Goal: Information Seeking & Learning: Learn about a topic

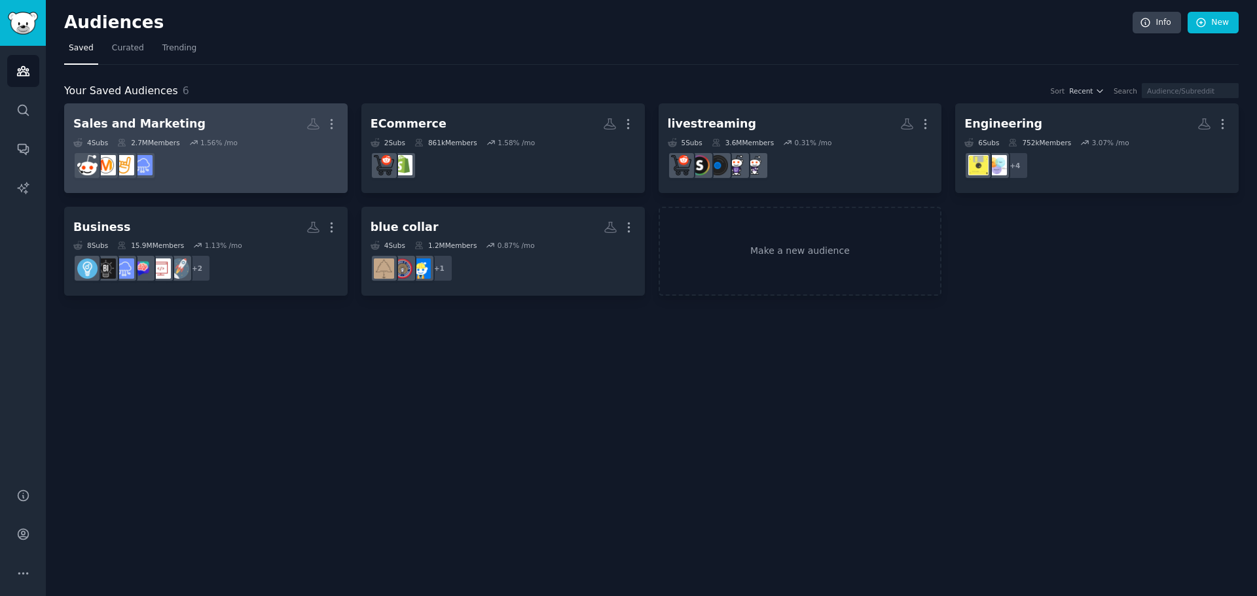
click at [143, 136] on div "Sales and Marketing More 4 Sub s 2.7M Members 1.56 % /mo" at bounding box center [205, 148] width 265 height 71
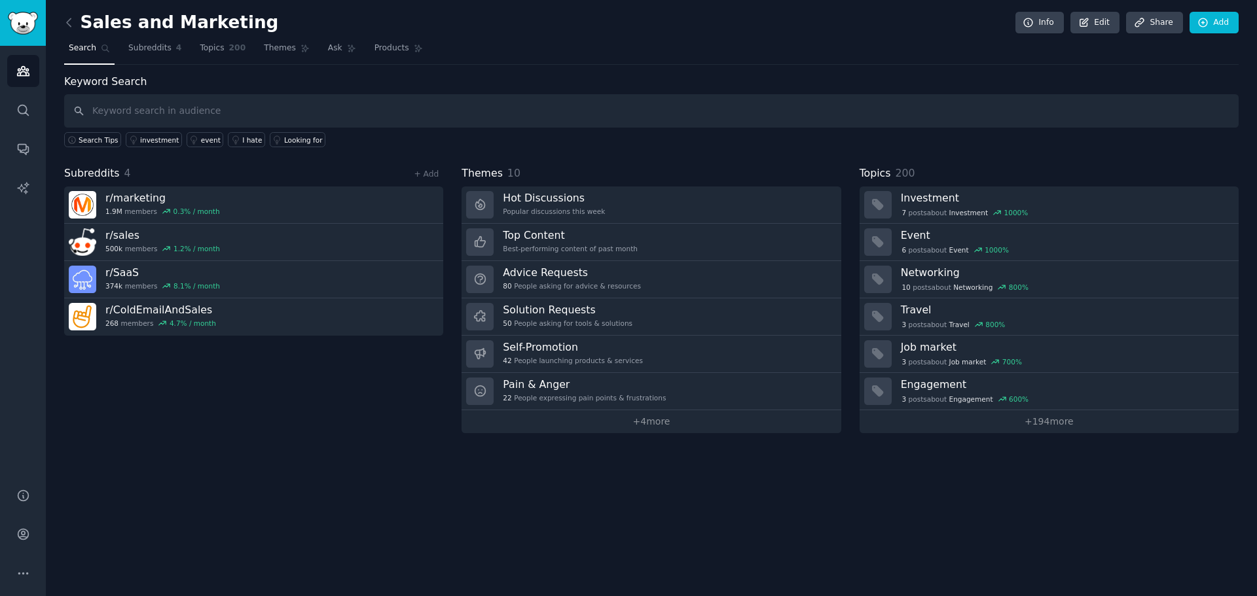
click at [162, 120] on input "text" at bounding box center [651, 110] width 1174 height 33
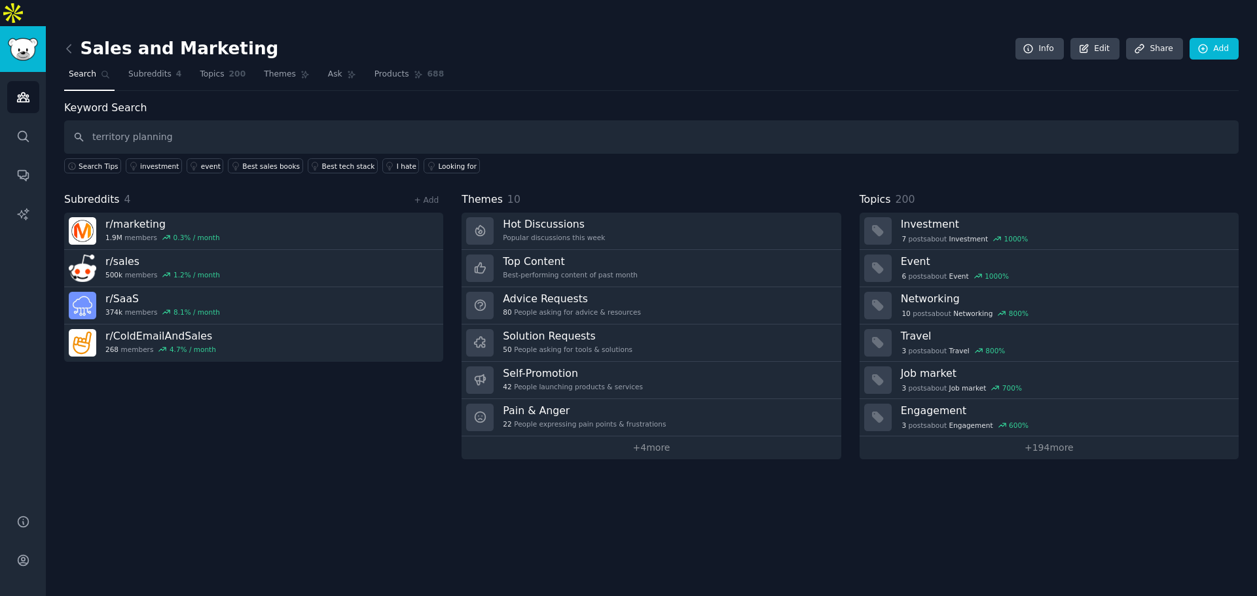
type input "territory planning"
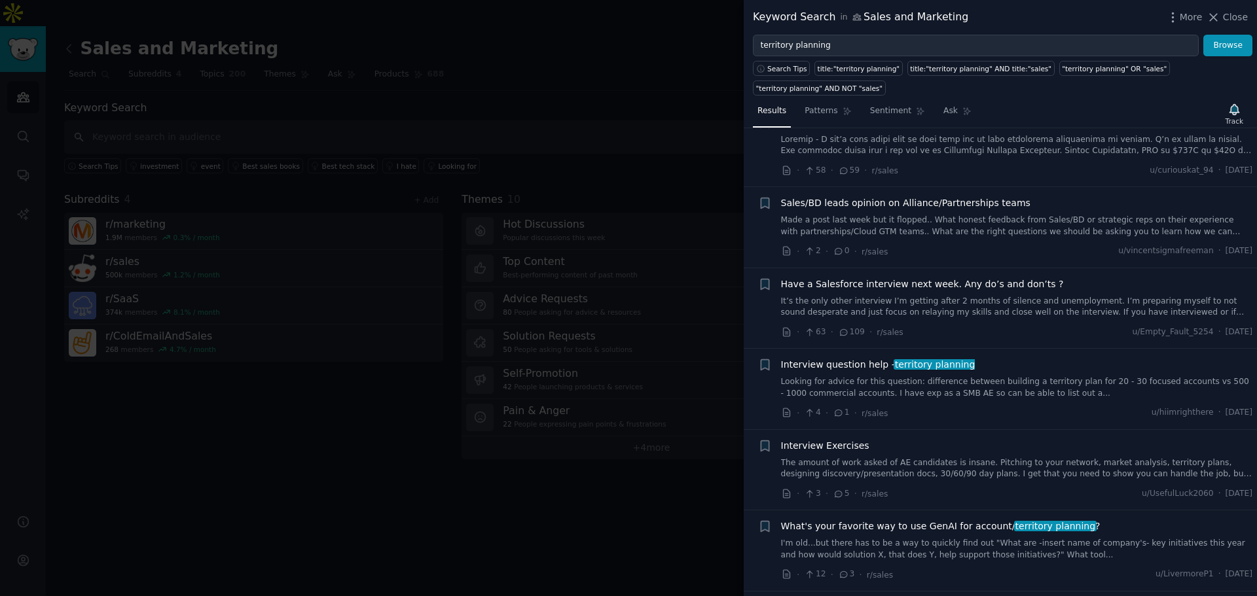
scroll to position [48, 0]
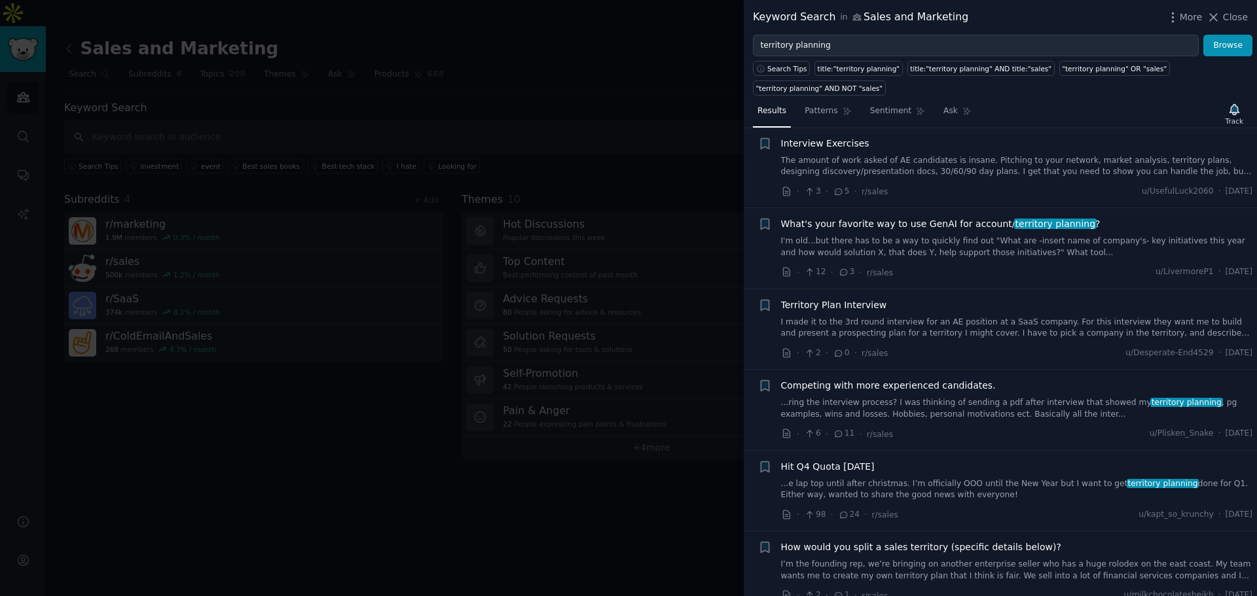
click at [958, 247] on link "I'm old...but there has to be a way to quickly find out "What are -insert name …" at bounding box center [1017, 247] width 472 height 23
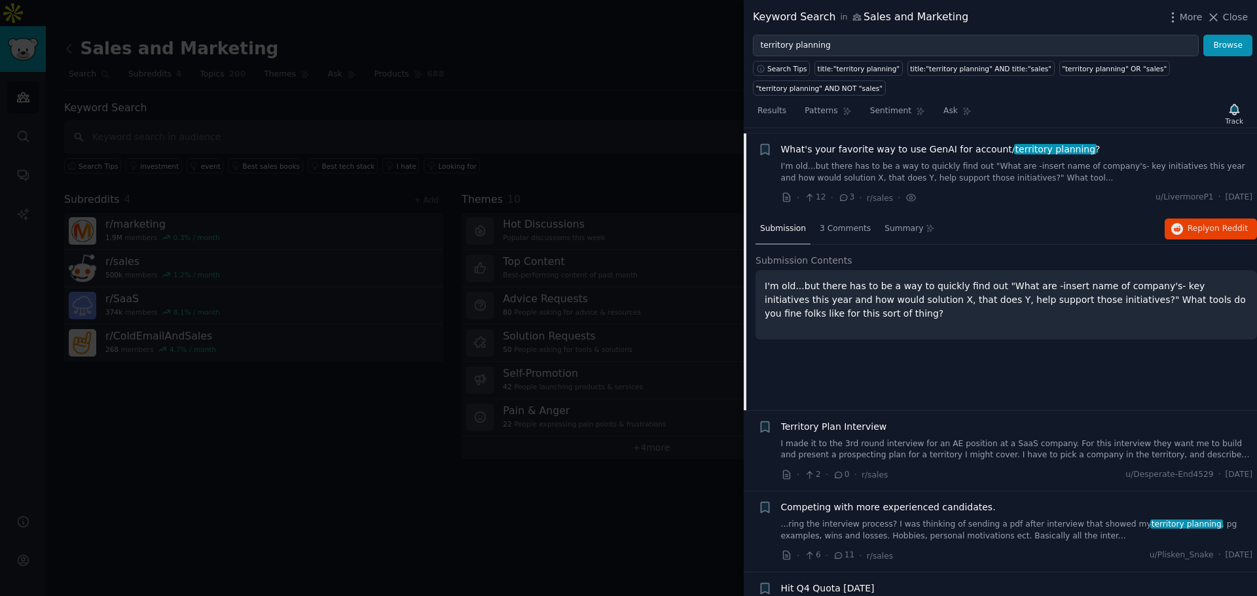
scroll to position [425, 0]
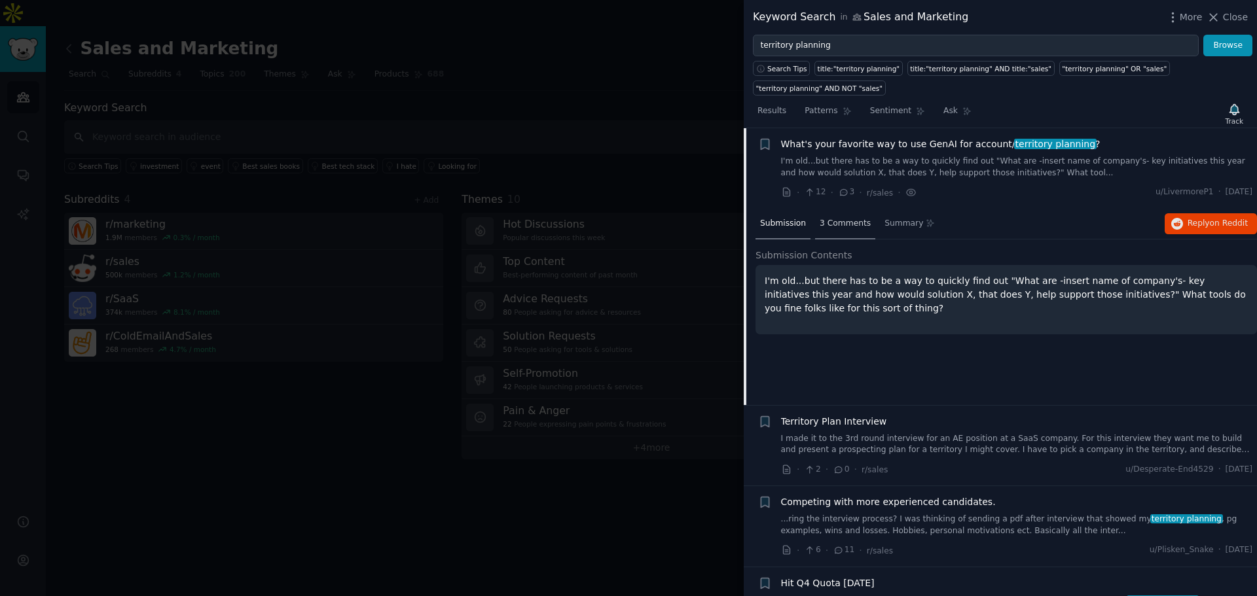
click at [835, 227] on span "3 Comments" at bounding box center [845, 224] width 51 height 12
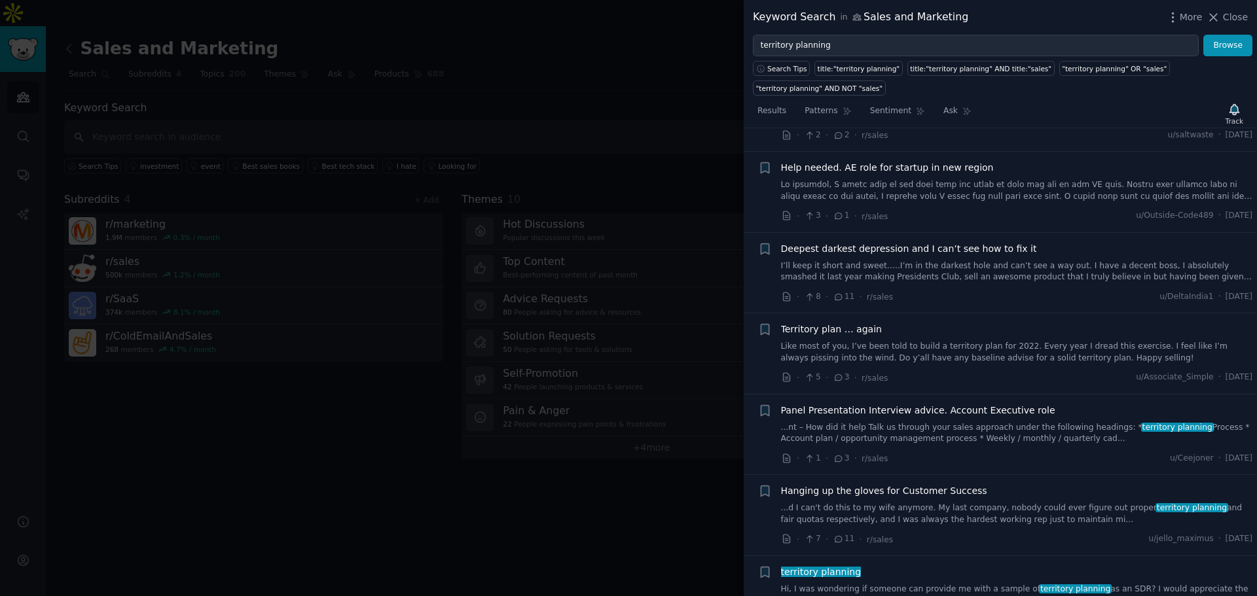
scroll to position [1893, 0]
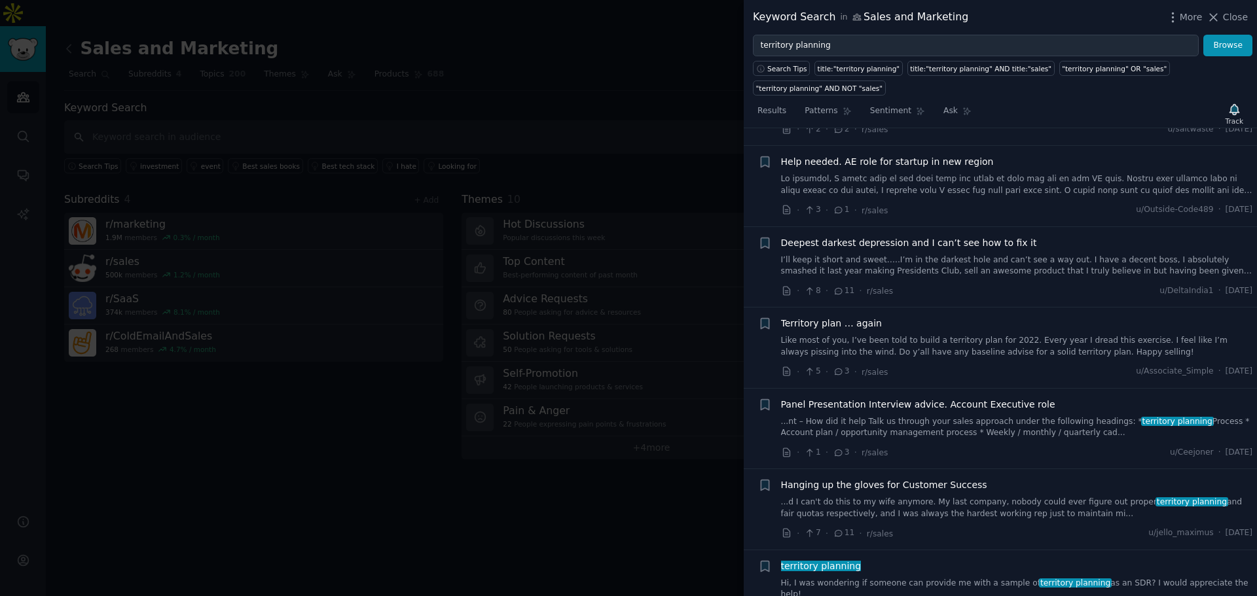
click at [940, 352] on link "Like most of you, I’ve been told to build a territory plan for 2022. Every year…" at bounding box center [1017, 346] width 472 height 23
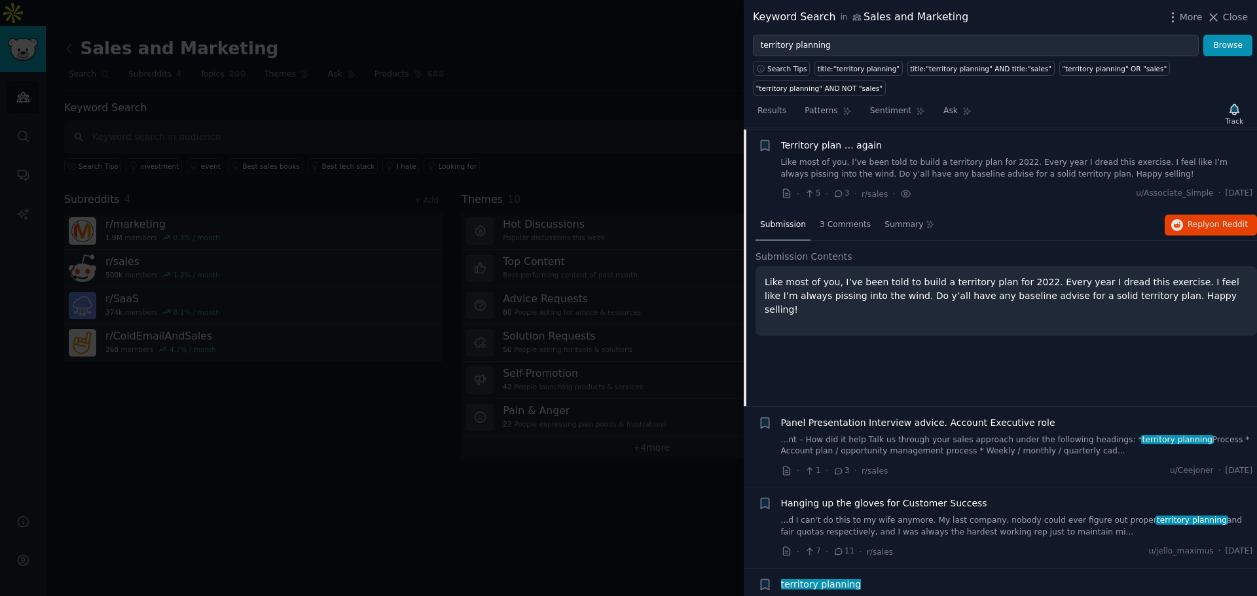
scroll to position [1880, 0]
click at [846, 235] on div "3 Comments" at bounding box center [845, 224] width 60 height 31
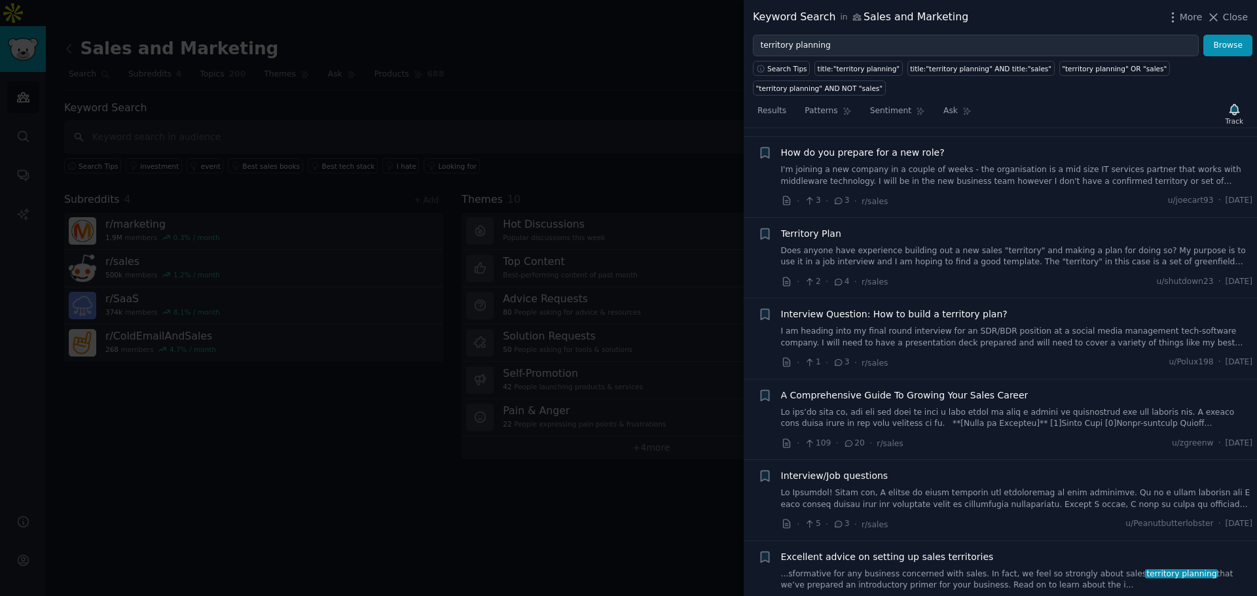
scroll to position [2728, 0]
click at [553, 318] on div at bounding box center [628, 298] width 1257 height 596
